Goal: Find specific page/section: Find specific page/section

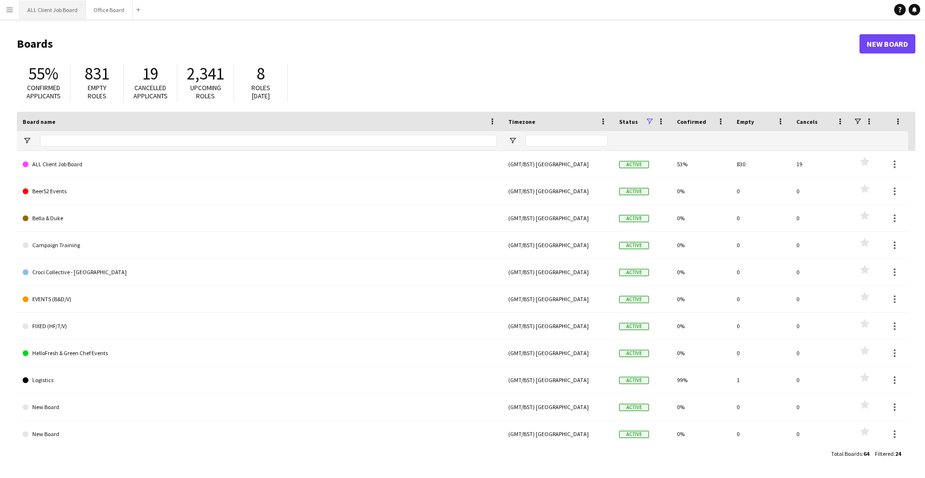
click at [47, 11] on button "ALL Client Job Board Close" at bounding box center [53, 9] width 66 height 19
